Goal: Task Accomplishment & Management: Manage account settings

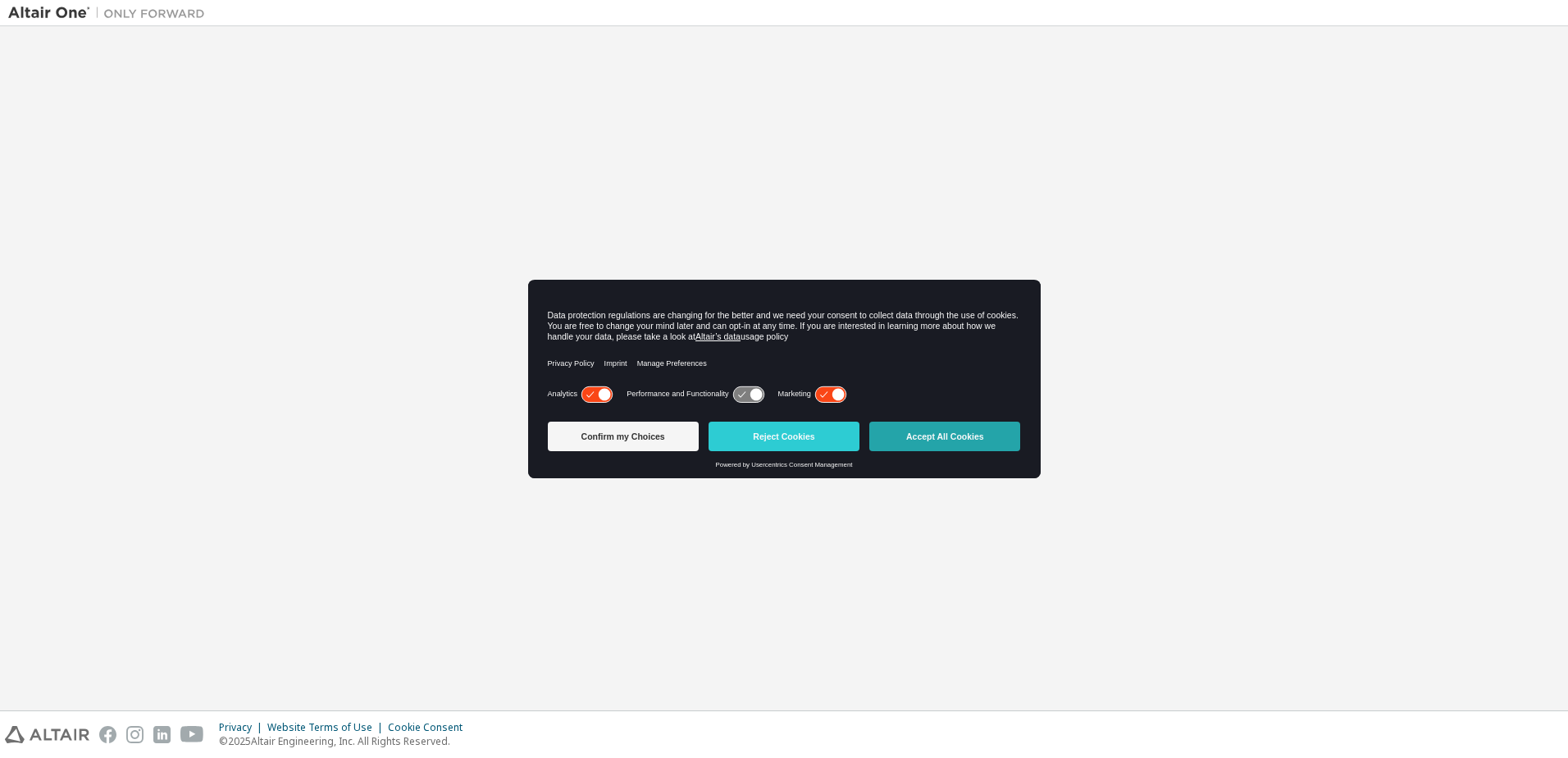
click at [956, 435] on button "Accept All Cookies" at bounding box center [944, 436] width 151 height 30
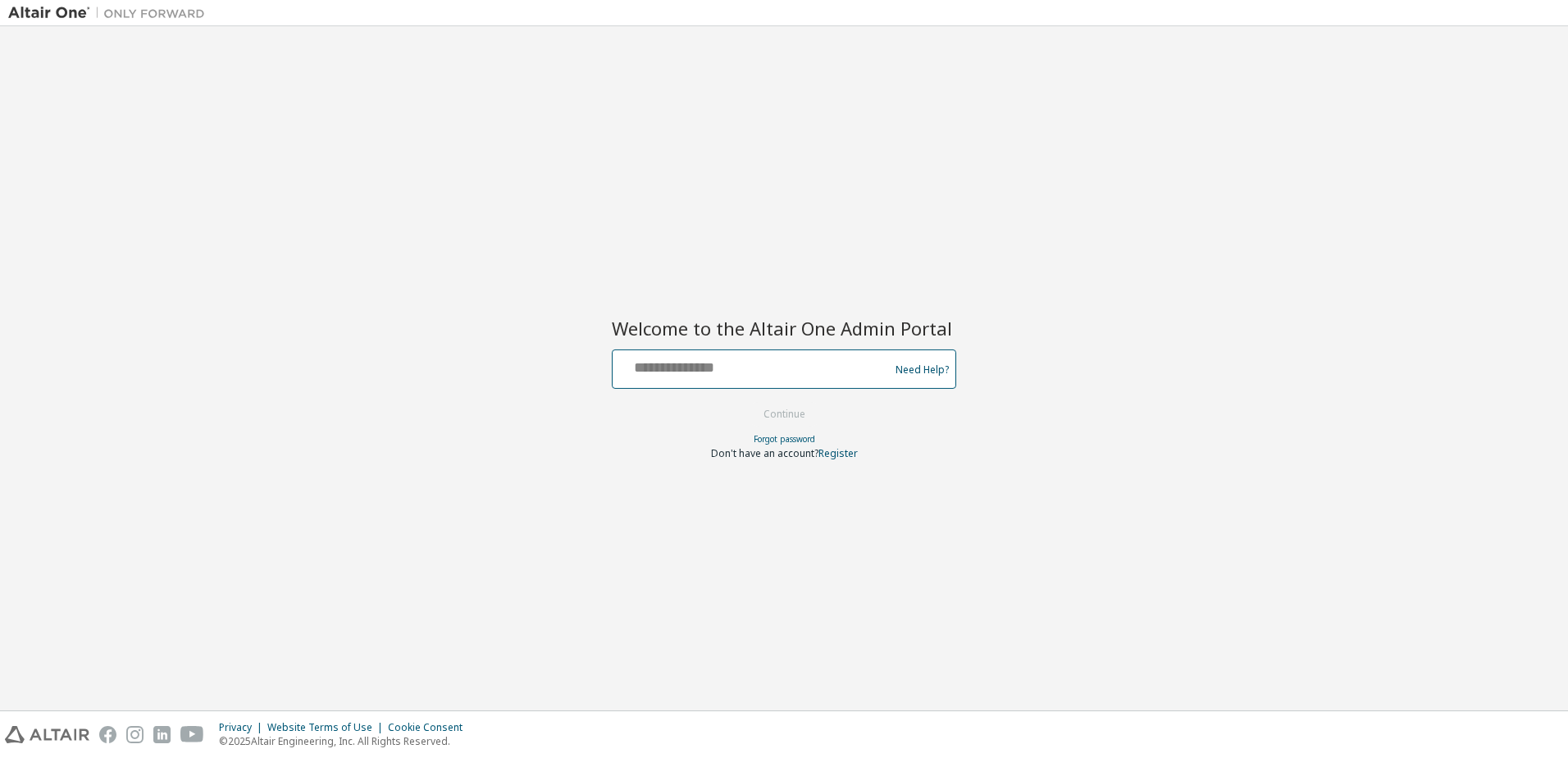
click at [683, 363] on input "text" at bounding box center [753, 366] width 268 height 24
click at [677, 376] on input "text" at bounding box center [753, 366] width 268 height 24
paste input "**********"
type input "**********"
click at [765, 406] on button "Continue" at bounding box center [784, 414] width 76 height 25
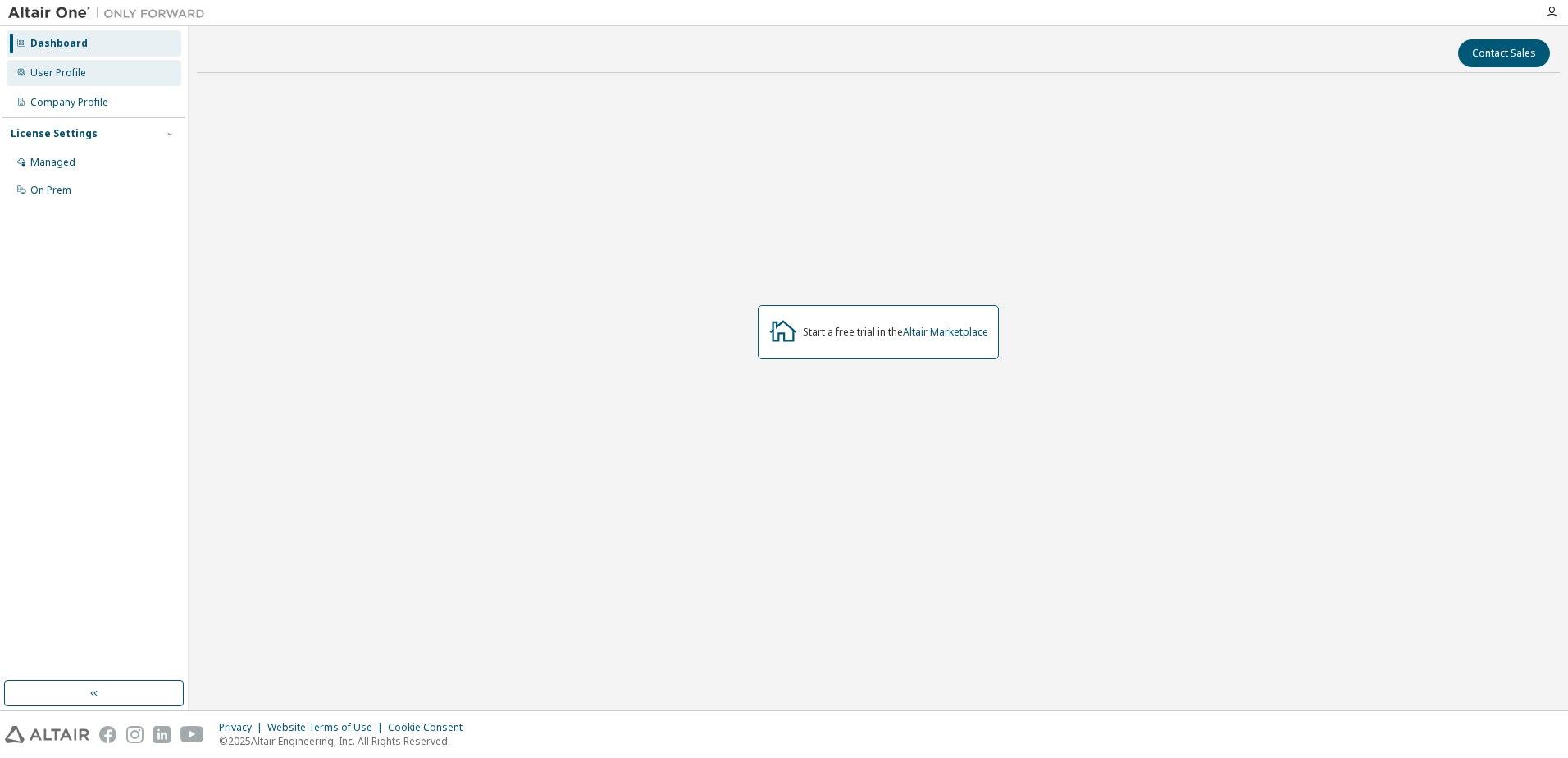
click at [76, 74] on div "User Profile" at bounding box center [59, 72] width 56 height 13
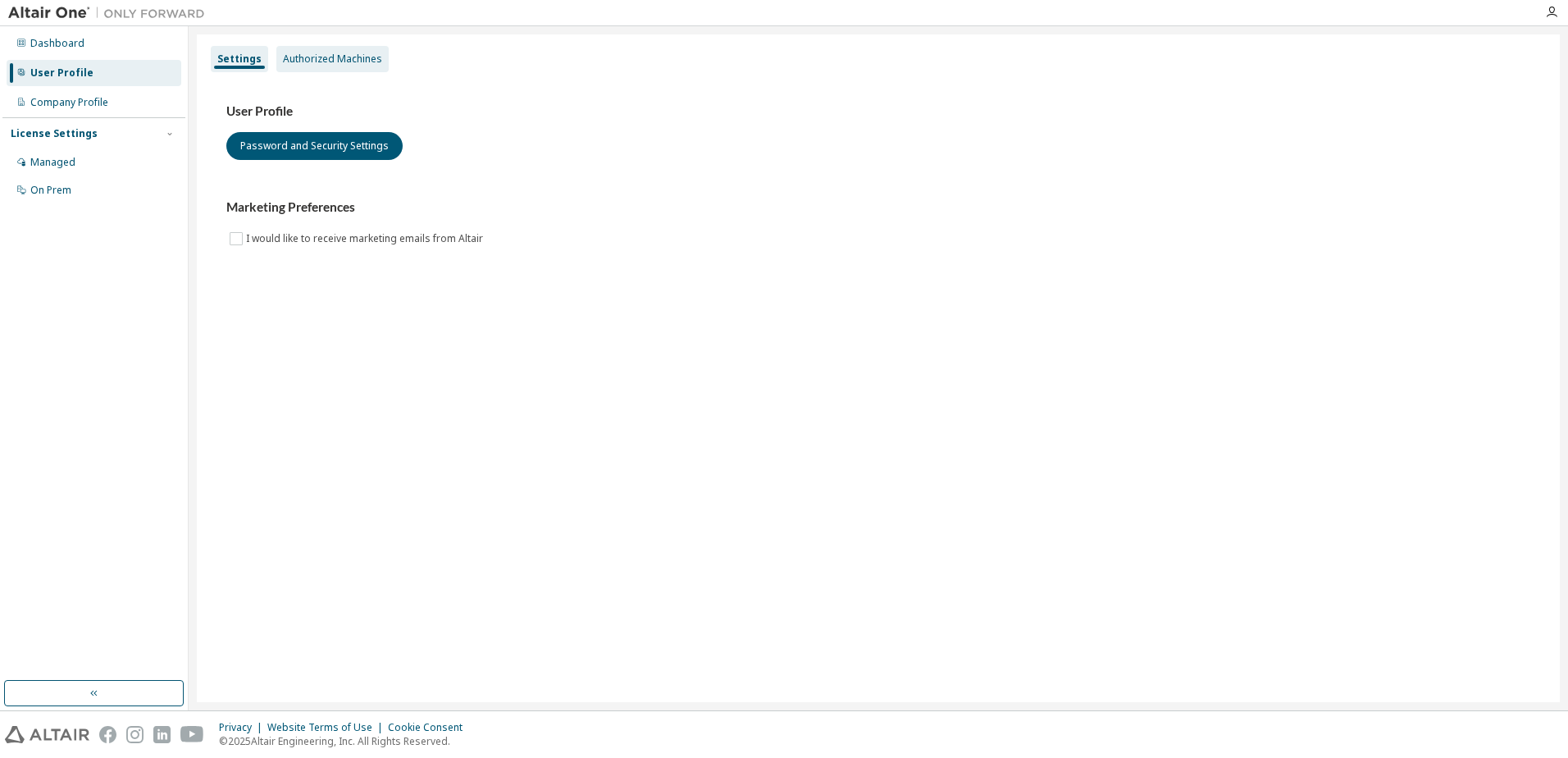
click at [347, 69] on div "Authorized Machines" at bounding box center [333, 59] width 112 height 26
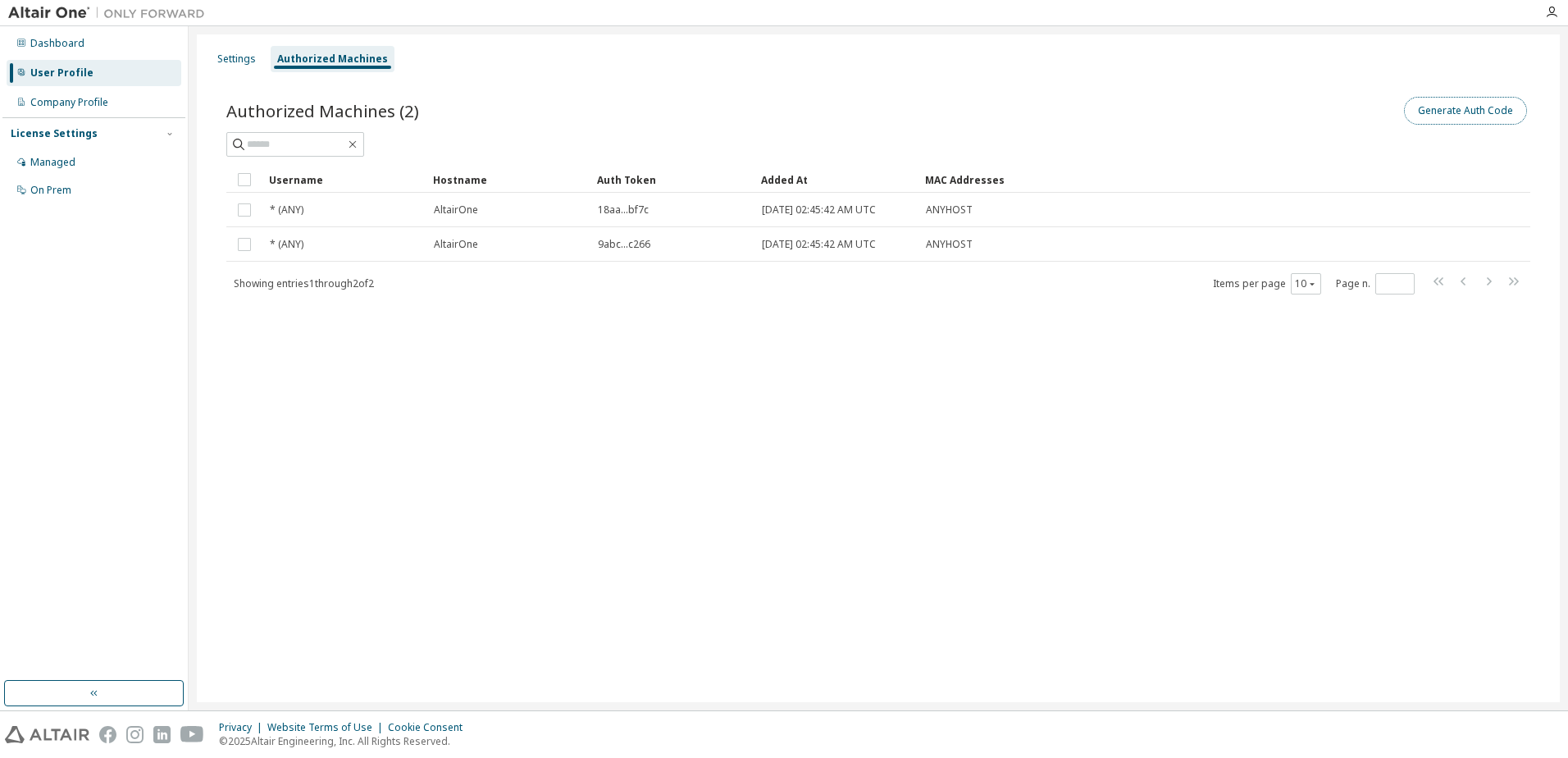
click at [1476, 109] on button "Generate Auth Code" at bounding box center [1464, 110] width 123 height 28
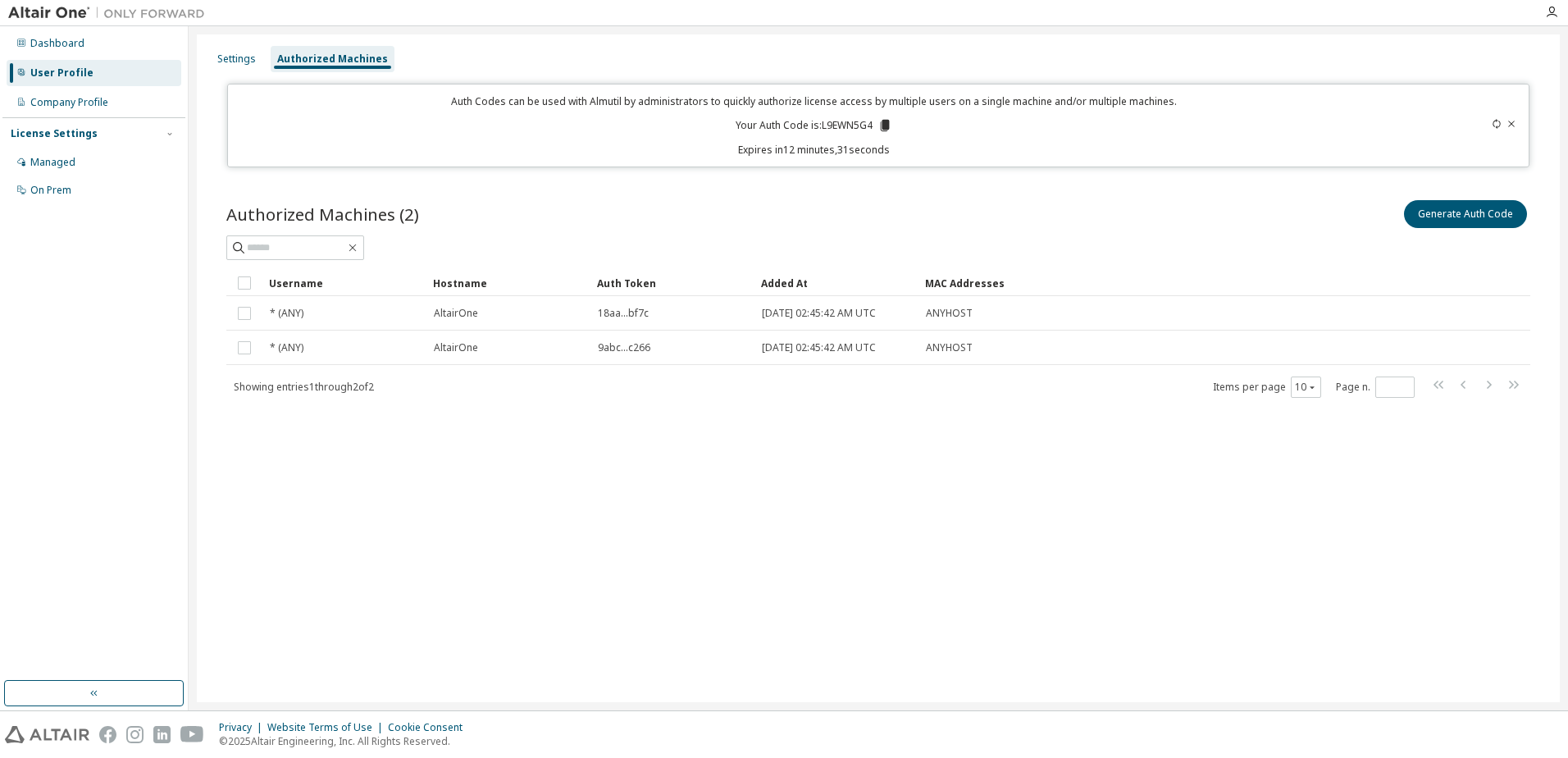
click at [505, 56] on div "Settings Authorized Machines" at bounding box center [878, 59] width 1343 height 30
click at [843, 132] on p "Your Auth Code is: L9EWN5G4" at bounding box center [814, 125] width 157 height 14
click at [882, 124] on icon at bounding box center [884, 125] width 14 height 14
click at [1538, 304] on div "Authorized Machines (2) Generate Auth Code Clear Load Save Save As Field Operat…" at bounding box center [878, 309] width 1343 height 264
click at [891, 128] on icon at bounding box center [884, 125] width 14 height 14
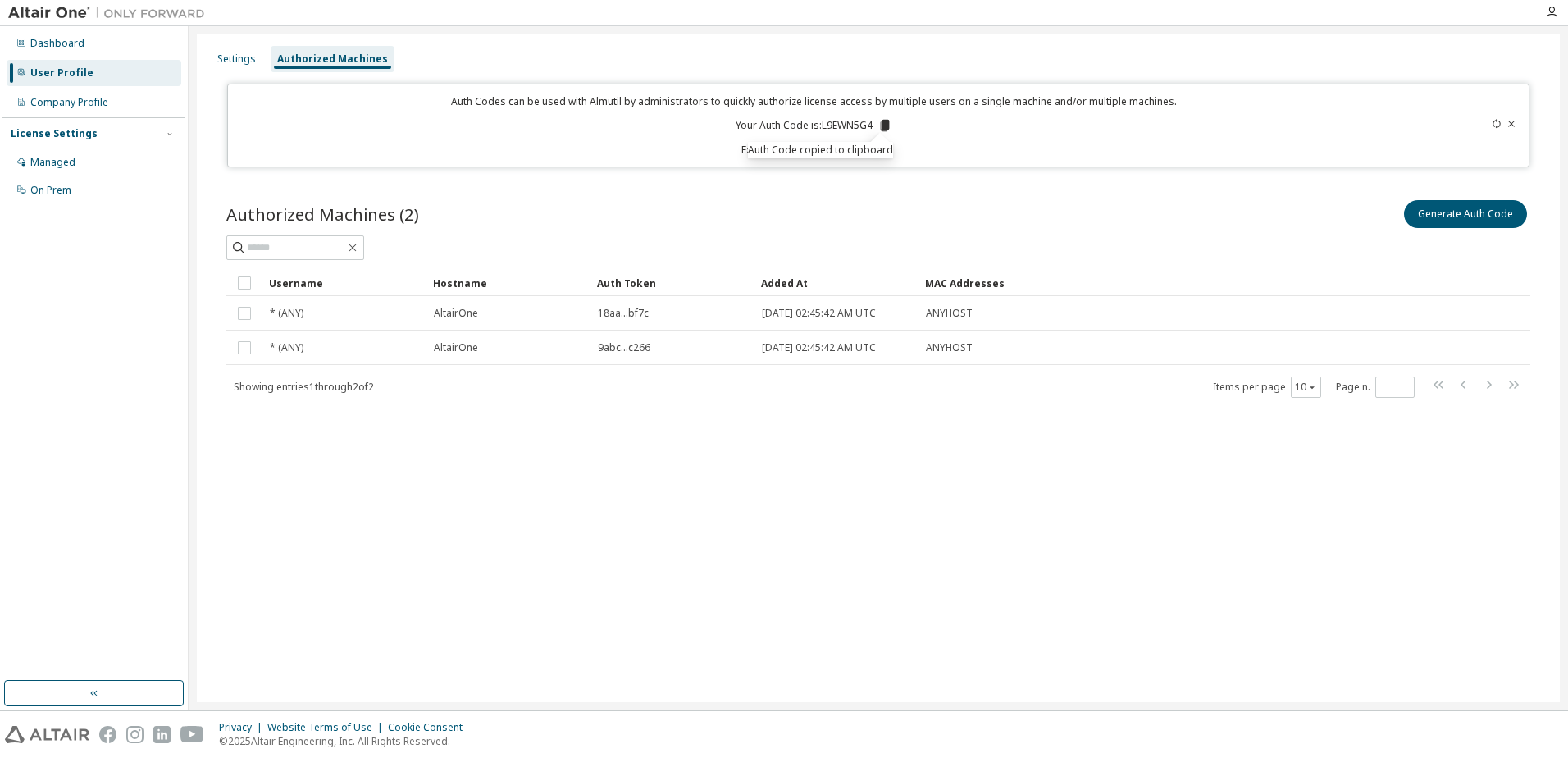
click at [964, 135] on div "Auth Codes can be used with Almutil by administrators to quickly authorize lice…" at bounding box center [815, 125] width 1154 height 62
